Goal: Task Accomplishment & Management: Manage account settings

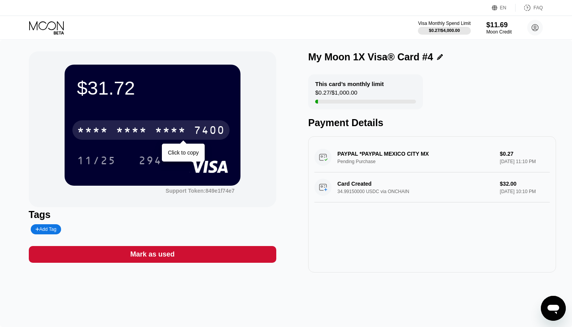
click at [161, 130] on div "* * * *" at bounding box center [170, 131] width 31 height 12
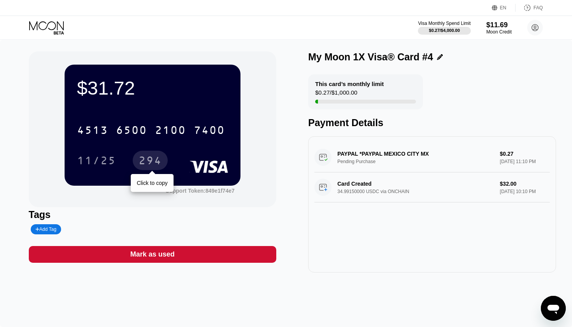
click at [152, 164] on div "294" at bounding box center [150, 161] width 23 height 12
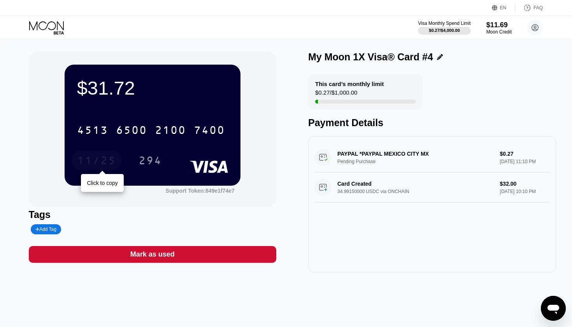
click at [106, 160] on div "11/25" at bounding box center [96, 161] width 39 height 12
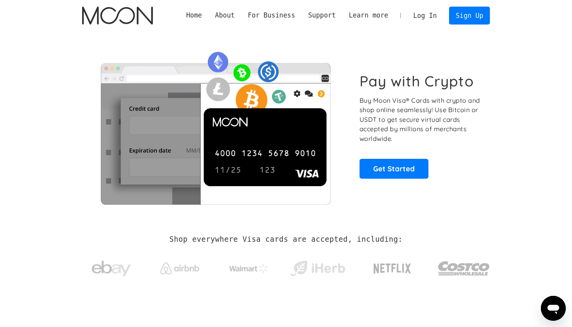
click at [281, 19] on link "Log In" at bounding box center [425, 15] width 37 height 17
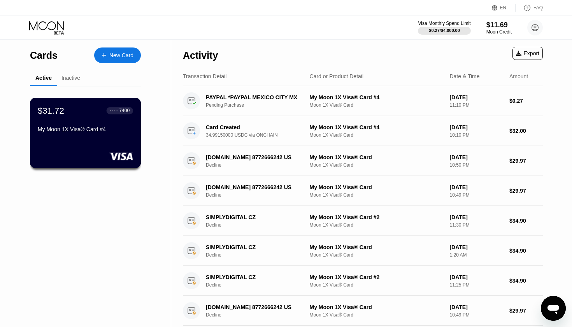
click at [107, 119] on div "$31.72 ● ● ● ● 7400 My Moon 1X Visa® Card #4" at bounding box center [85, 120] width 95 height 30
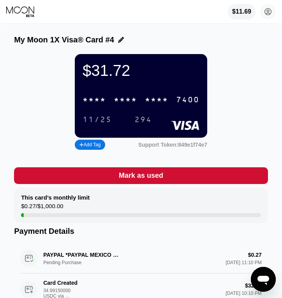
click at [152, 102] on div "* * * *" at bounding box center [156, 100] width 23 height 9
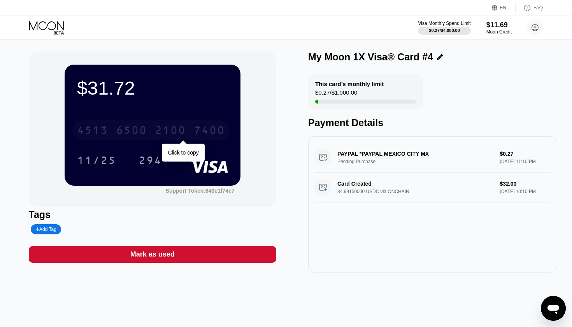
click at [166, 128] on div "2100" at bounding box center [170, 131] width 31 height 12
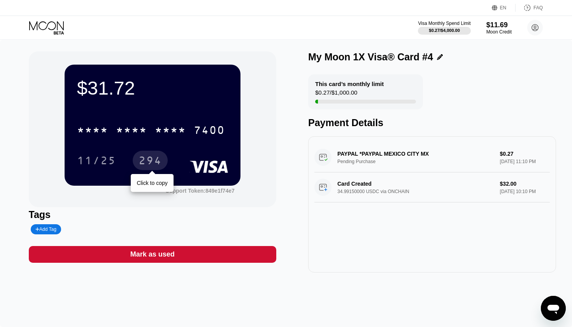
click at [147, 163] on div "294" at bounding box center [150, 161] width 23 height 12
